Goal: Task Accomplishment & Management: Use online tool/utility

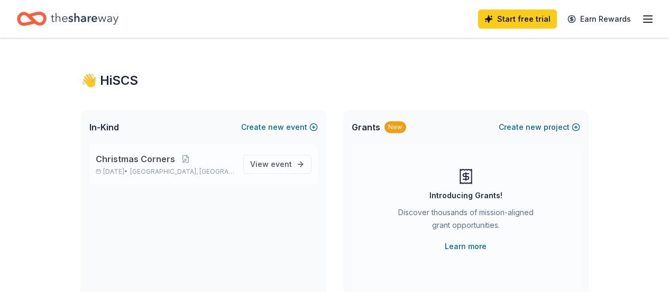
click at [158, 159] on span "Christmas Corners" at bounding box center [135, 158] width 79 height 13
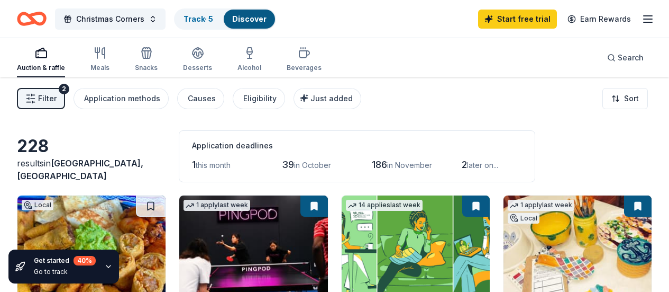
click at [89, 174] on span "[GEOGRAPHIC_DATA], [GEOGRAPHIC_DATA]" at bounding box center [80, 169] width 126 height 23
click at [128, 16] on span "Christmas Corners" at bounding box center [110, 19] width 68 height 13
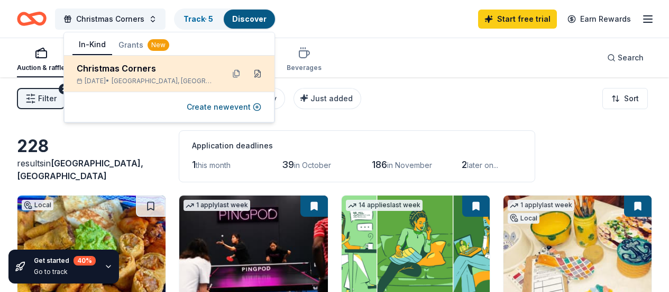
click at [261, 75] on button at bounding box center [257, 73] width 17 height 17
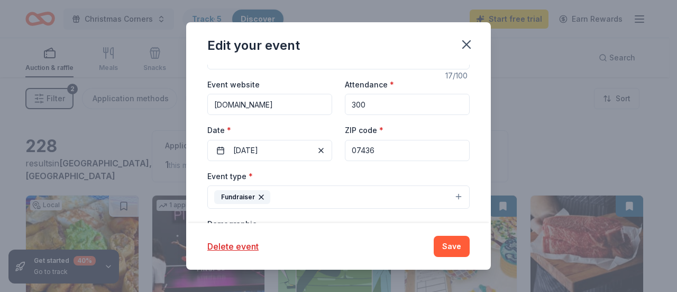
scroll to position [103, 0]
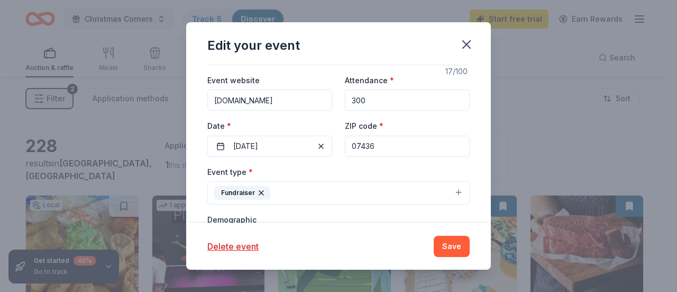
click at [396, 143] on input "07436" at bounding box center [407, 145] width 125 height 21
type input "07043"
click at [458, 250] on button "Save" at bounding box center [452, 245] width 36 height 21
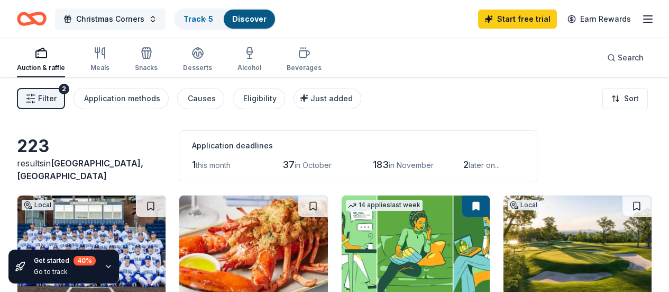
click at [140, 20] on span "Christmas Corners" at bounding box center [110, 19] width 68 height 13
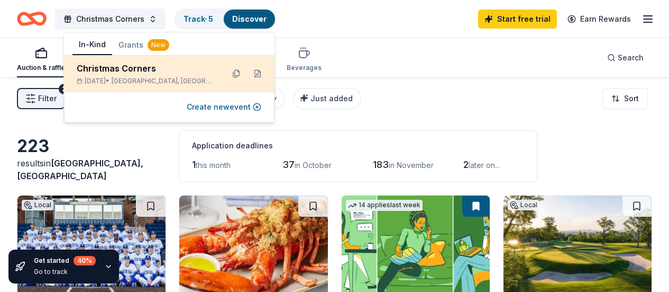
click at [129, 69] on div "Christmas Corners" at bounding box center [146, 68] width 139 height 13
click at [257, 72] on button at bounding box center [257, 73] width 17 height 17
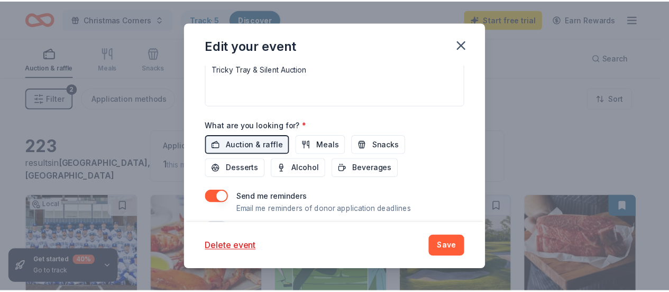
scroll to position [415, 0]
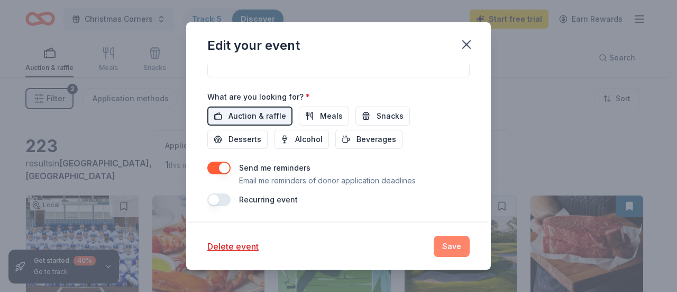
click at [445, 247] on button "Save" at bounding box center [452, 245] width 36 height 21
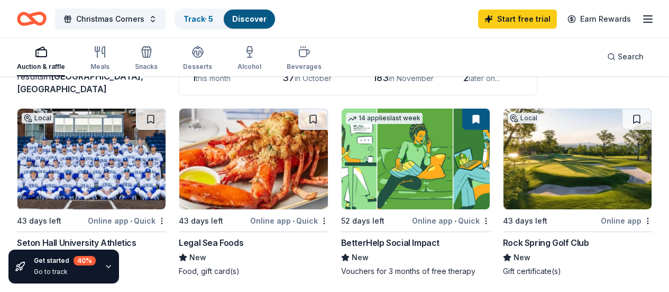
scroll to position [125, 0]
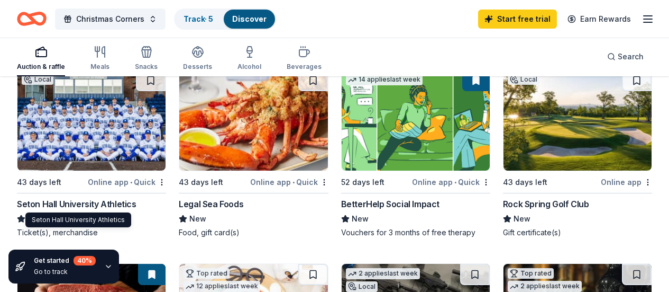
click at [83, 198] on div "Seton Hall University Athletics" at bounding box center [77, 203] width 120 height 13
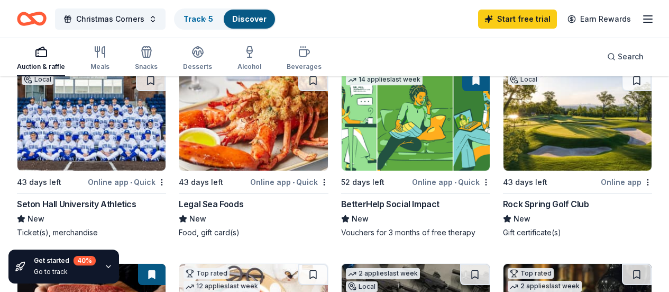
click at [193, 196] on div "43 days left Online app • Quick Legal Sea Foods New Food, gift card(s)" at bounding box center [253, 153] width 149 height 168
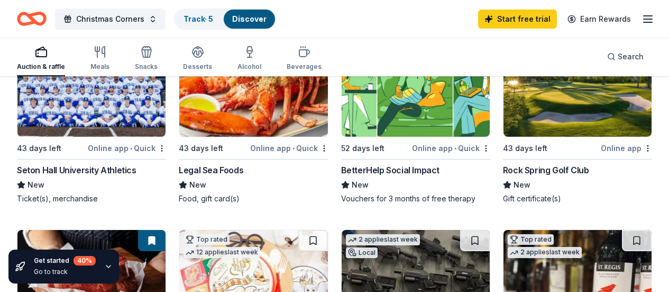
scroll to position [170, 0]
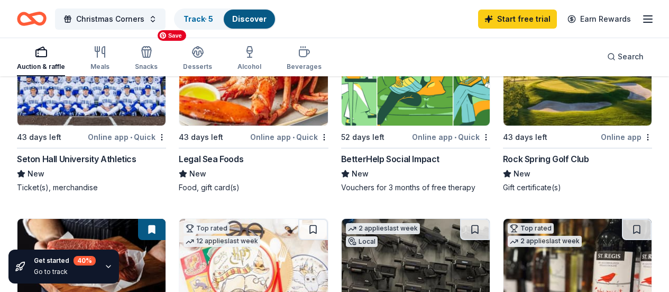
click at [209, 111] on img at bounding box center [253, 75] width 148 height 101
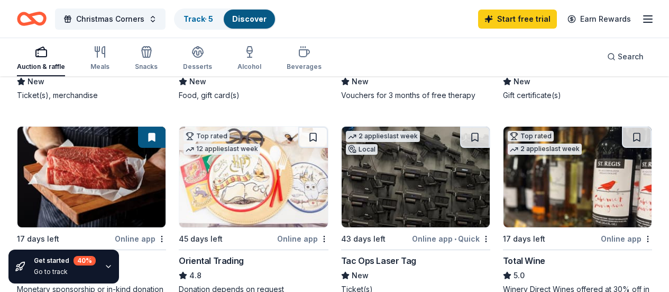
scroll to position [0, 0]
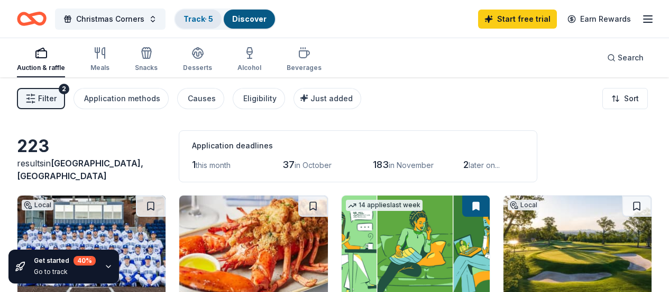
click at [204, 25] on div "Track · 5" at bounding box center [198, 19] width 47 height 19
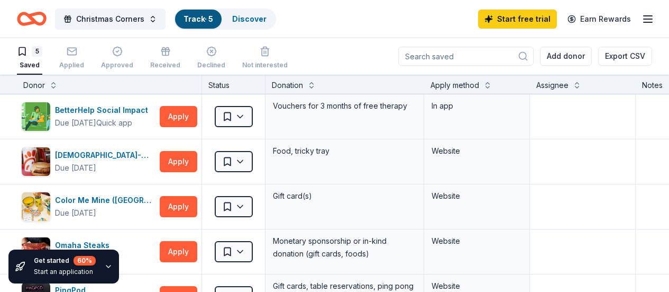
scroll to position [25, 0]
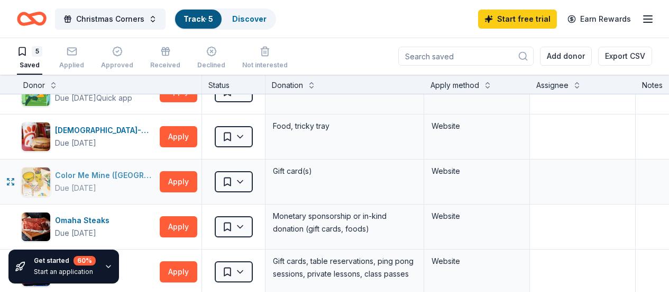
click at [125, 184] on div "Due [DATE]" at bounding box center [105, 187] width 101 height 13
click at [15, 134] on icon "button" at bounding box center [10, 136] width 8 height 8
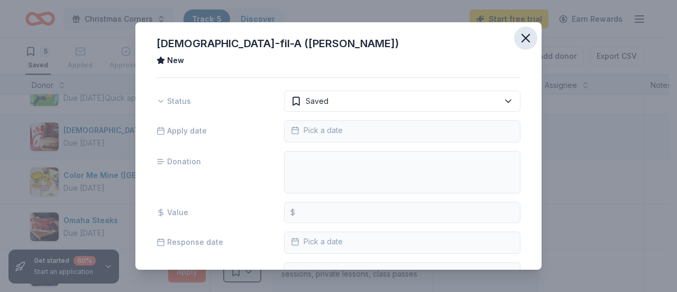
click at [519, 36] on icon "button" at bounding box center [526, 38] width 15 height 15
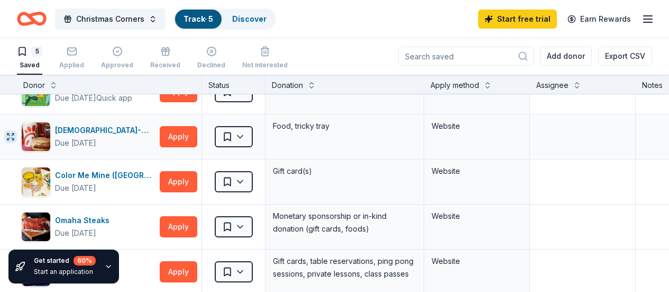
click at [14, 137] on button "button" at bounding box center [10, 136] width 13 height 13
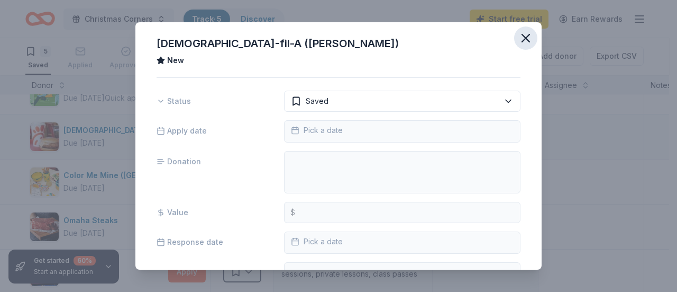
click at [519, 38] on icon "button" at bounding box center [526, 38] width 15 height 15
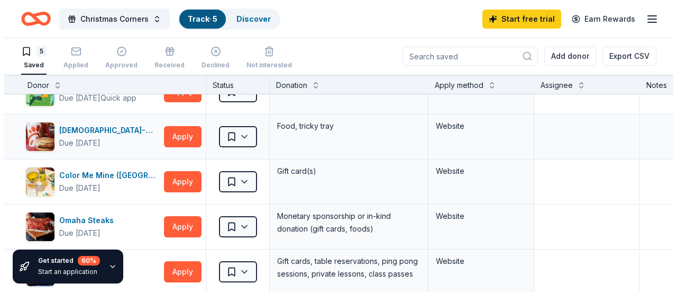
scroll to position [0, 0]
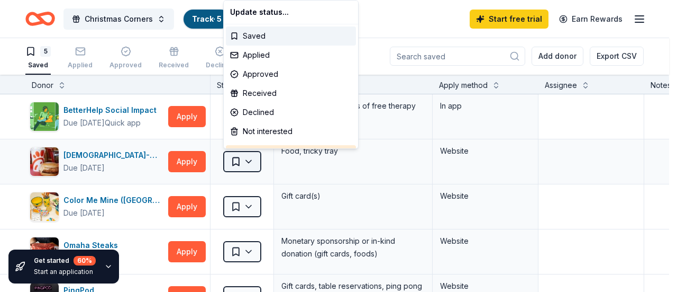
click at [251, 165] on html "Christmas Corners Track · 5 Discover Start free trial Earn Rewards 5 Saved Appl…" at bounding box center [338, 145] width 677 height 292
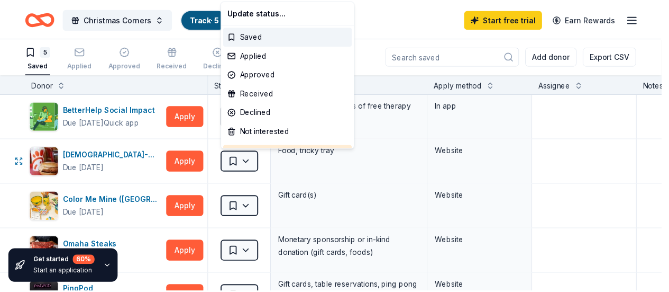
scroll to position [29, 0]
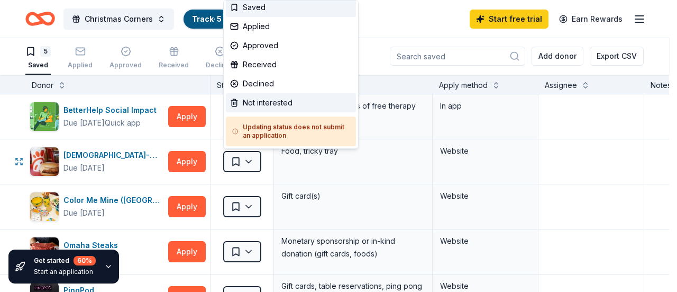
click at [283, 97] on div "Not interested" at bounding box center [291, 102] width 130 height 19
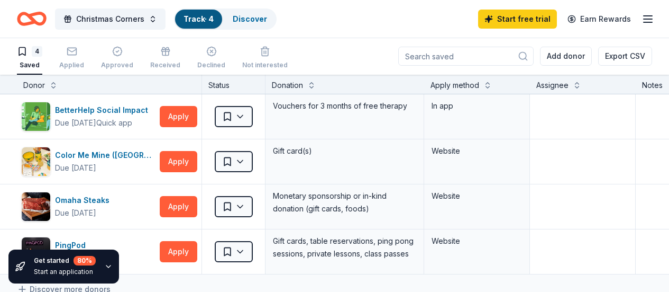
click at [47, 20] on icon "Home" at bounding box center [32, 18] width 30 height 25
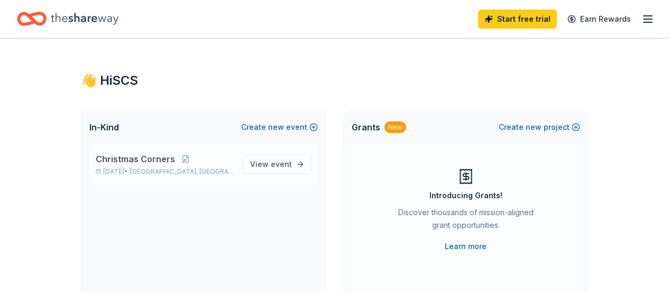
click at [157, 158] on span "Christmas Corners" at bounding box center [135, 158] width 79 height 13
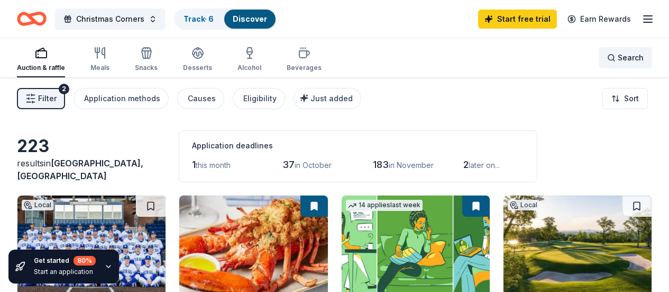
click at [607, 60] on div "Search" at bounding box center [625, 57] width 37 height 13
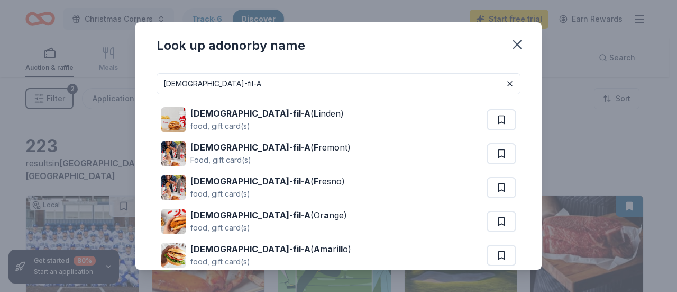
type input "[DEMOGRAPHIC_DATA]-fil-A"
click at [517, 40] on icon "button" at bounding box center [517, 44] width 15 height 15
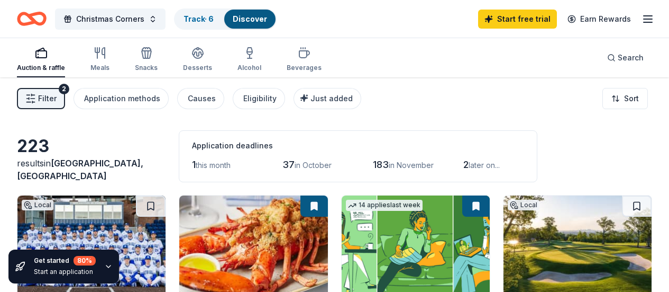
scroll to position [70, 0]
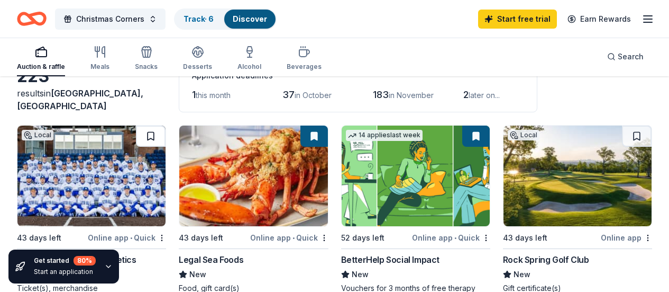
click at [136, 139] on button at bounding box center [151, 135] width 30 height 21
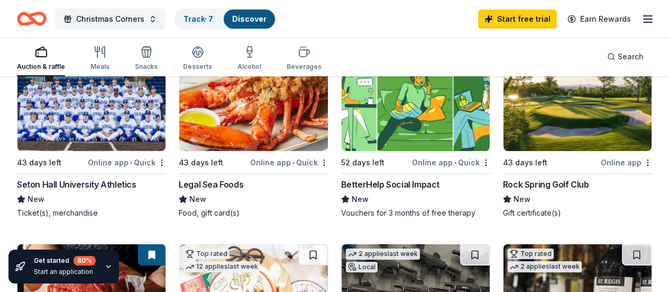
scroll to position [173, 0]
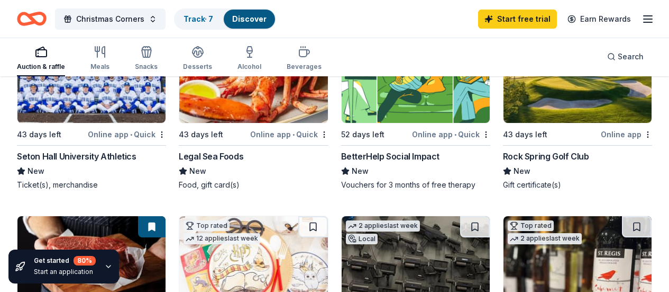
click at [503, 157] on div "Rock Spring Golf Club" at bounding box center [546, 156] width 86 height 13
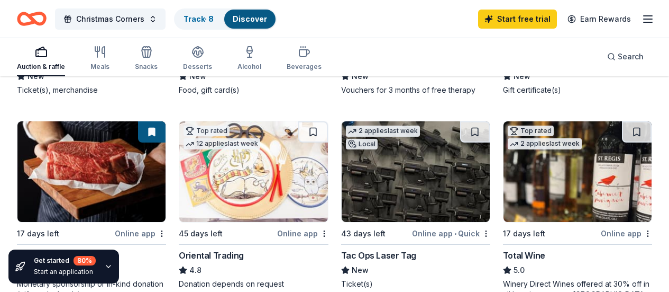
scroll to position [282, 0]
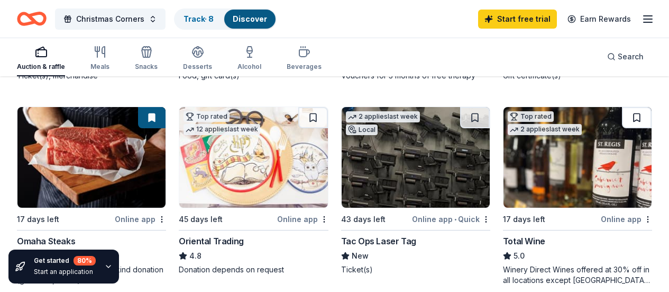
click at [622, 128] on button at bounding box center [637, 117] width 30 height 21
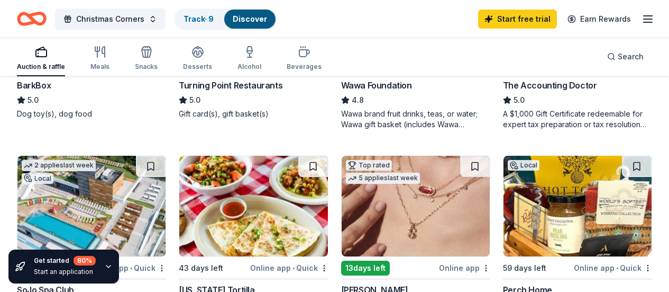
scroll to position [689, 0]
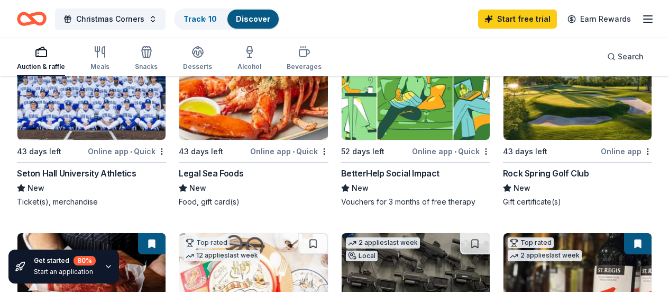
scroll to position [0, 0]
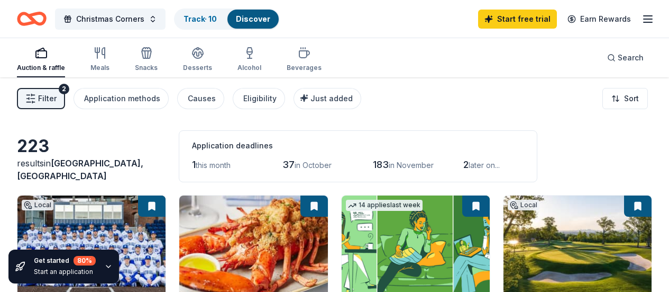
click at [261, 16] on link "Discover" at bounding box center [253, 18] width 34 height 9
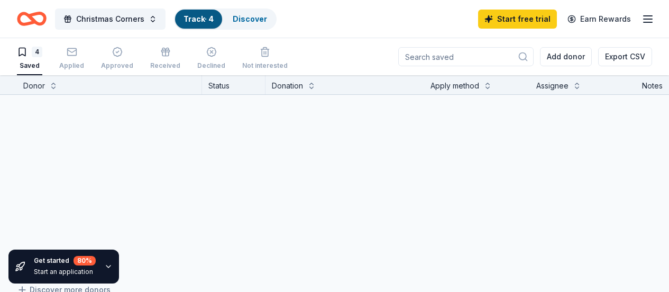
scroll to position [1, 0]
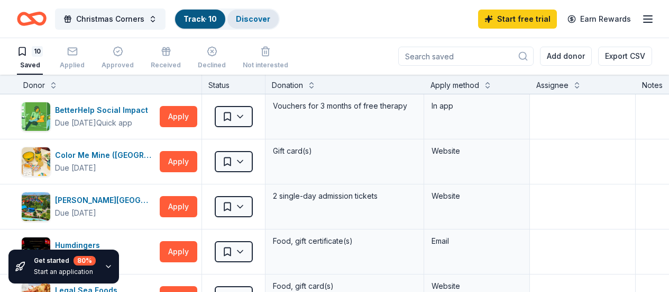
click at [270, 19] on link "Discover" at bounding box center [253, 18] width 34 height 9
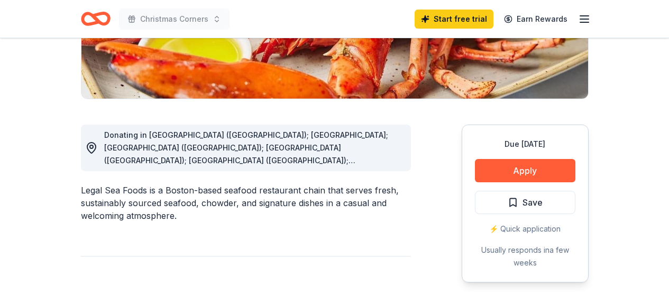
scroll to position [272, 0]
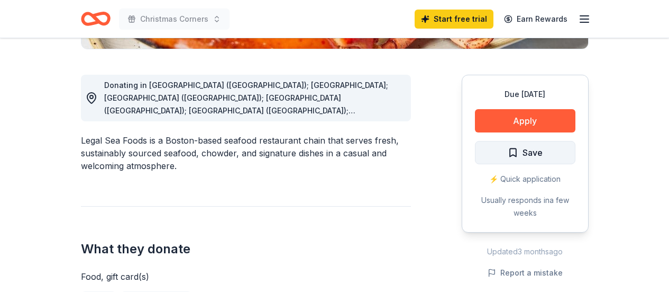
click at [501, 147] on button "Save" at bounding box center [525, 152] width 101 height 23
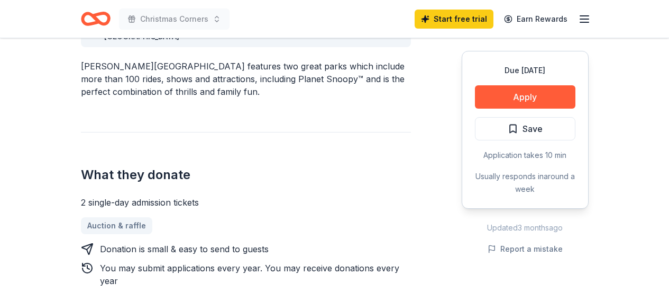
scroll to position [317, 0]
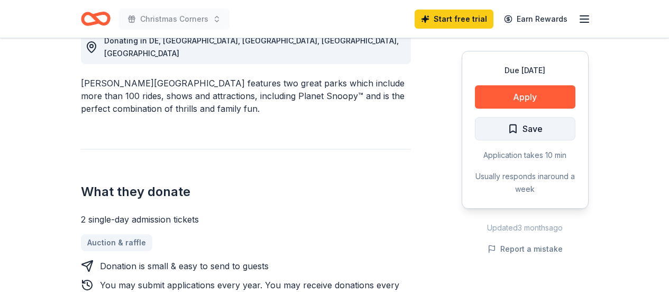
click at [534, 130] on span "Save" at bounding box center [533, 129] width 20 height 14
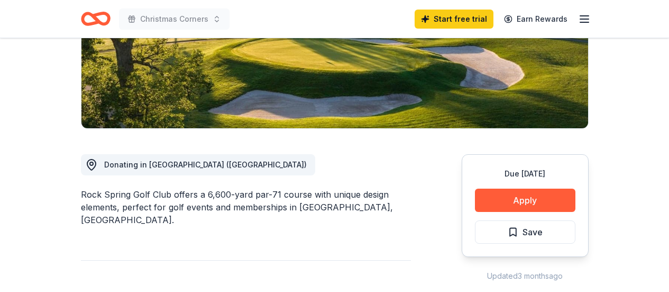
scroll to position [207, 0]
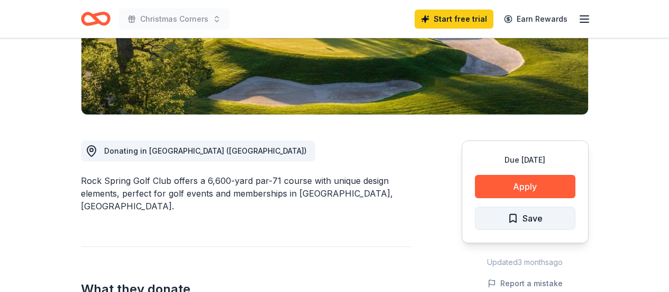
click at [527, 223] on span "Save" at bounding box center [533, 218] width 20 height 14
